Goal: Navigation & Orientation: Find specific page/section

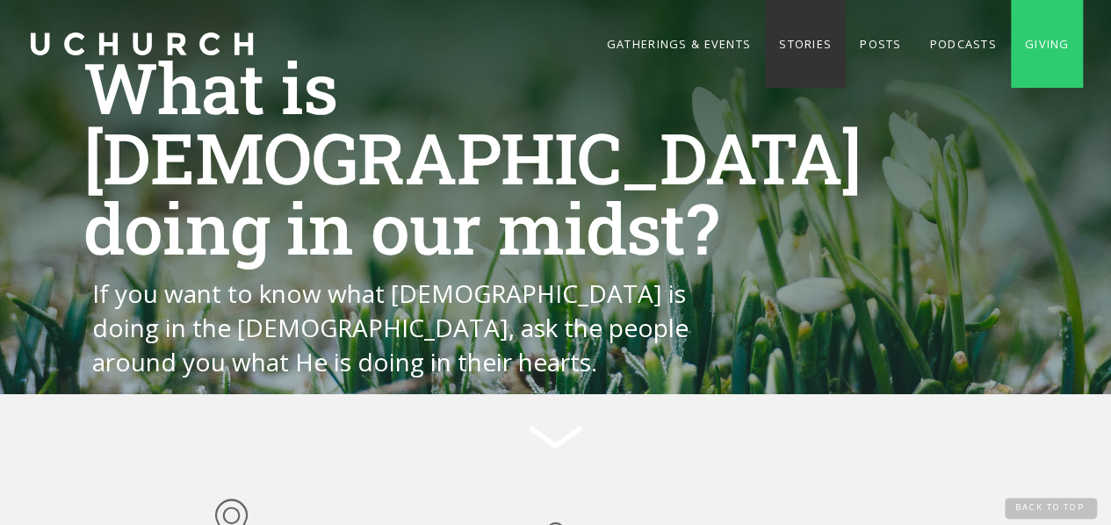
click at [790, 45] on link "Stories" at bounding box center [805, 44] width 81 height 88
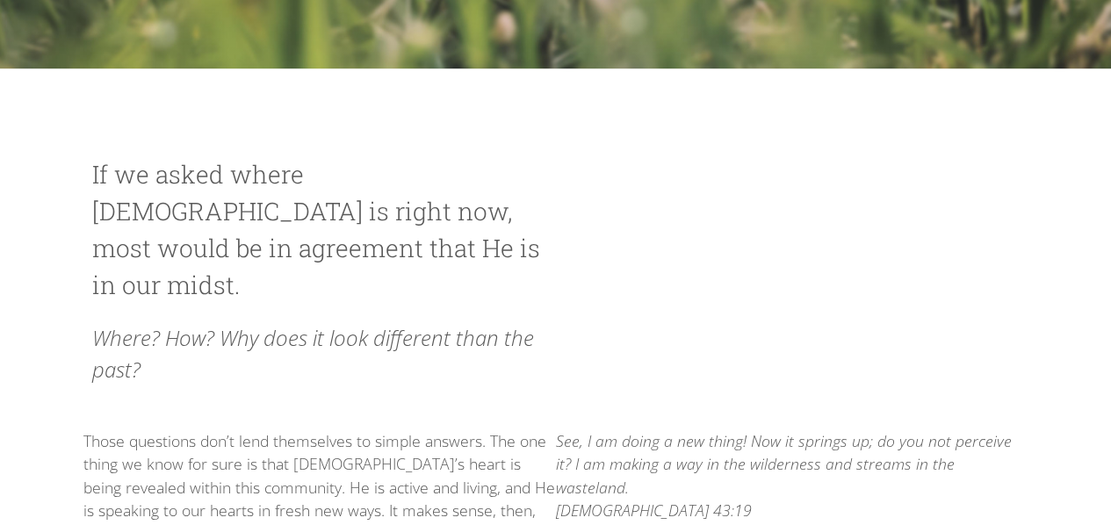
scroll to position [535, 0]
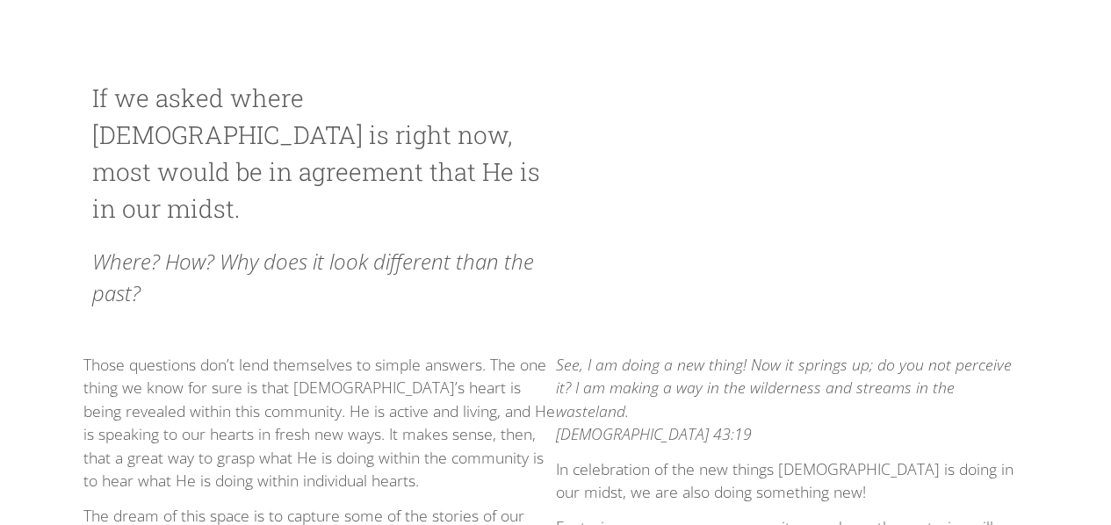
click at [845, 241] on div "If we asked where [DEMOGRAPHIC_DATA] is right now, most would be in agreement t…" at bounding box center [555, 202] width 944 height 245
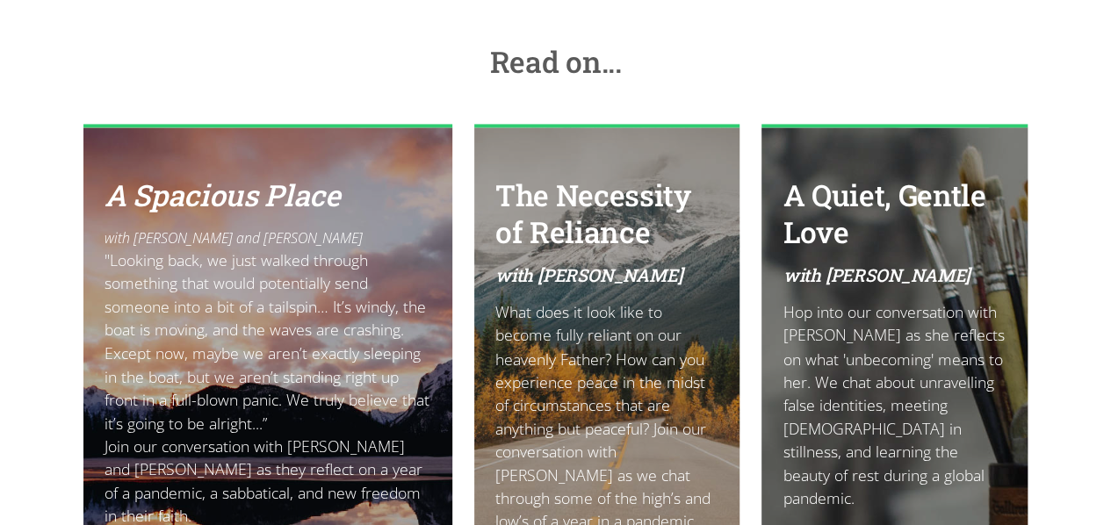
scroll to position [1351, 0]
